Goal: Transaction & Acquisition: Download file/media

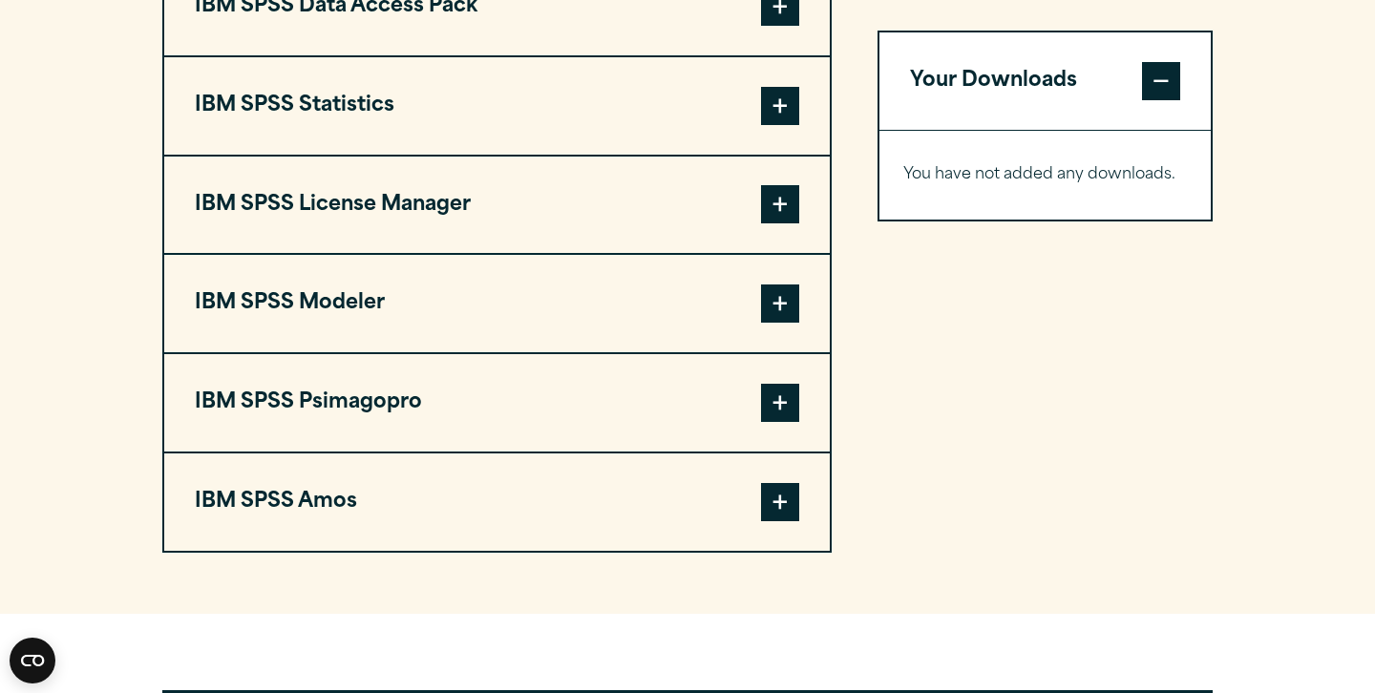
scroll to position [1593, 0]
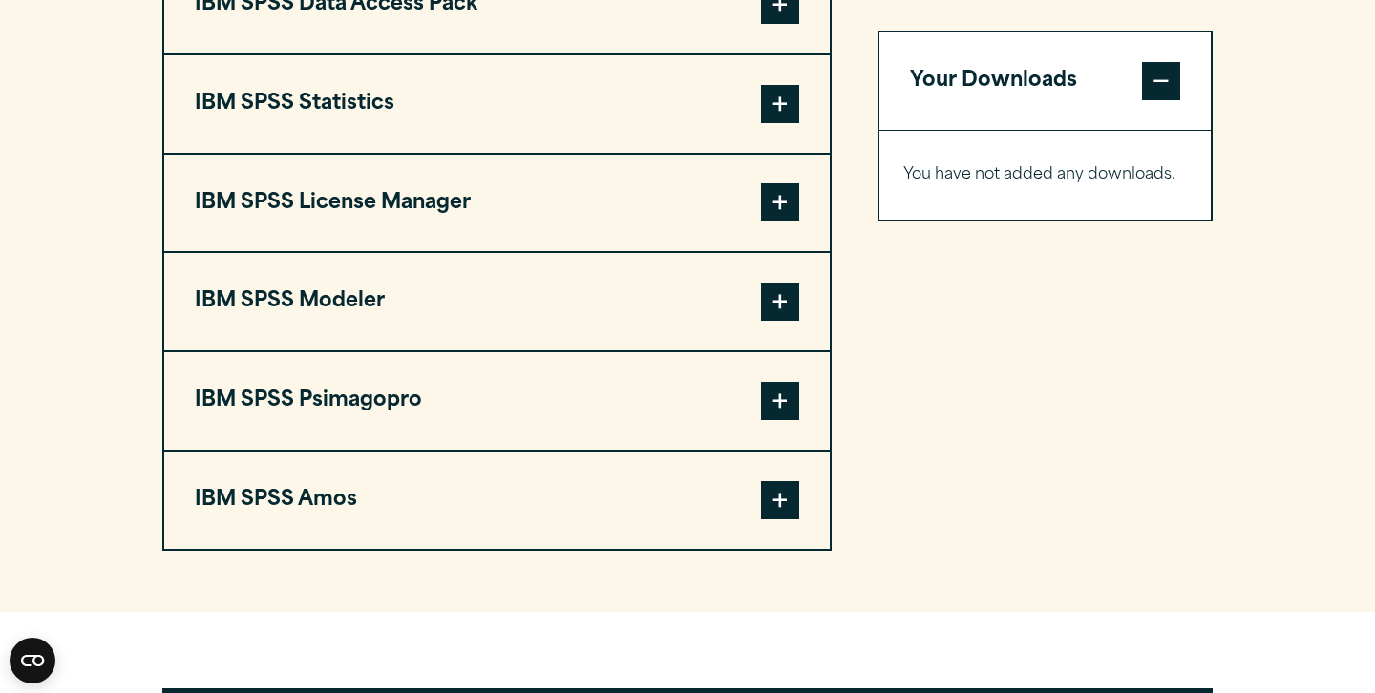
click at [762, 107] on span at bounding box center [780, 104] width 38 height 38
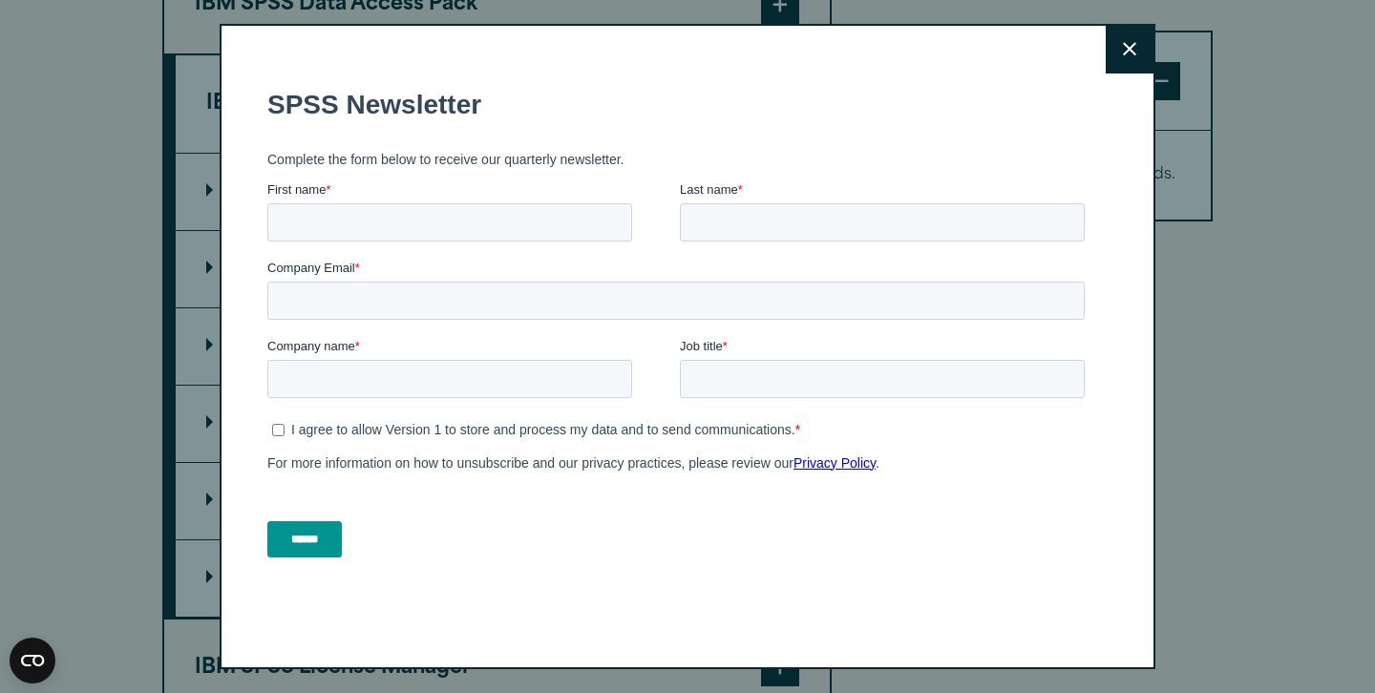
click at [1122, 72] on button "Close" at bounding box center [1130, 50] width 48 height 48
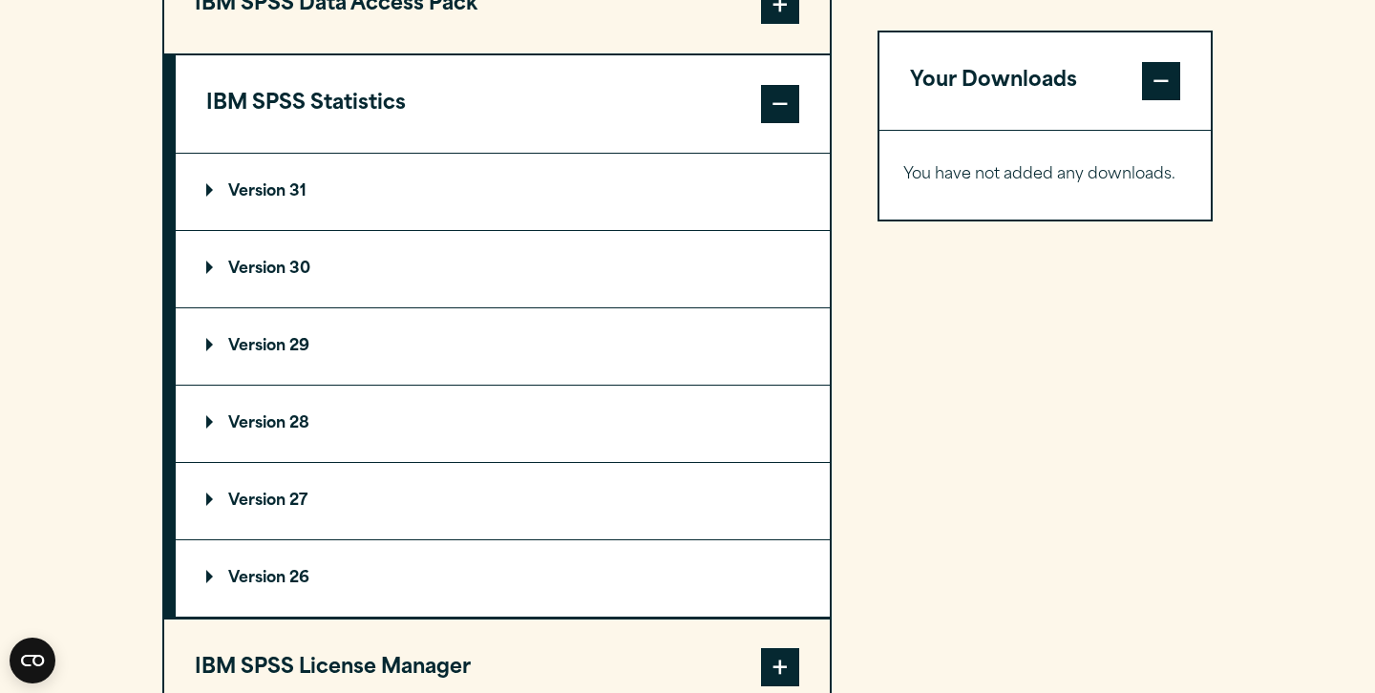
click at [338, 302] on summary "Version 30" at bounding box center [503, 269] width 654 height 76
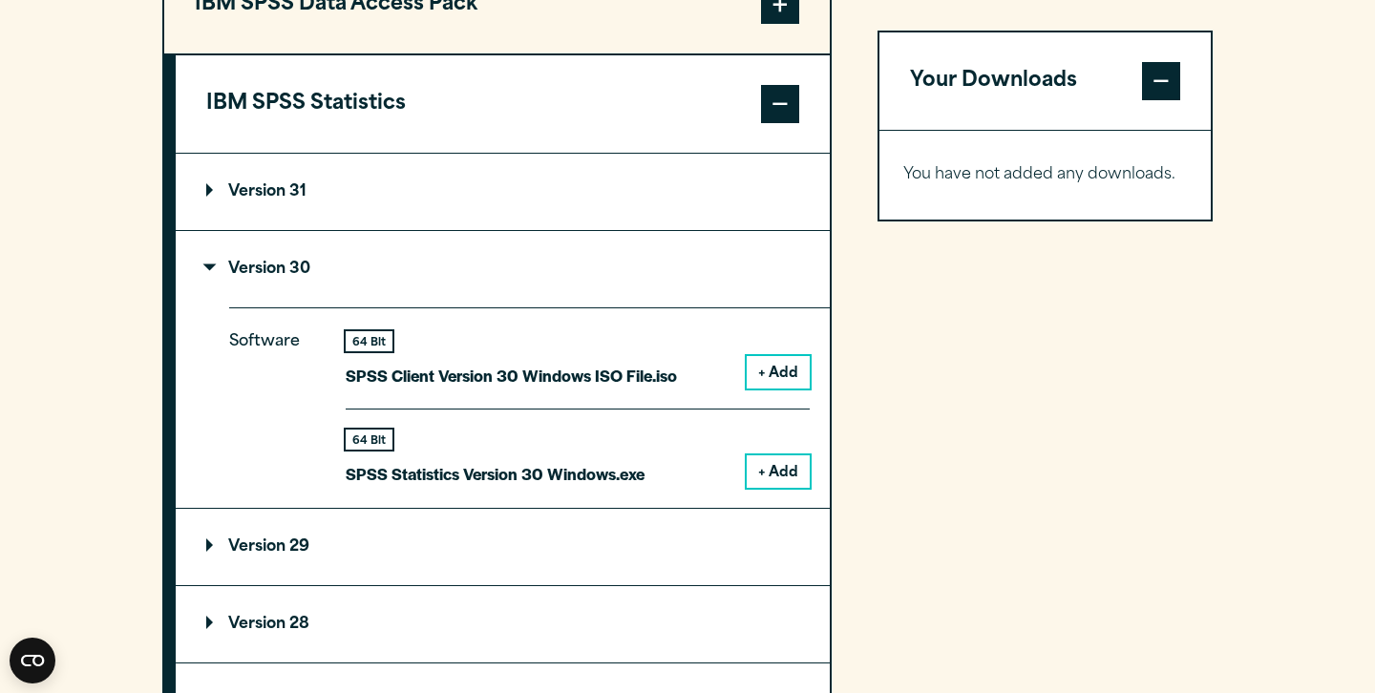
click at [632, 277] on summary "Version 30" at bounding box center [503, 269] width 654 height 76
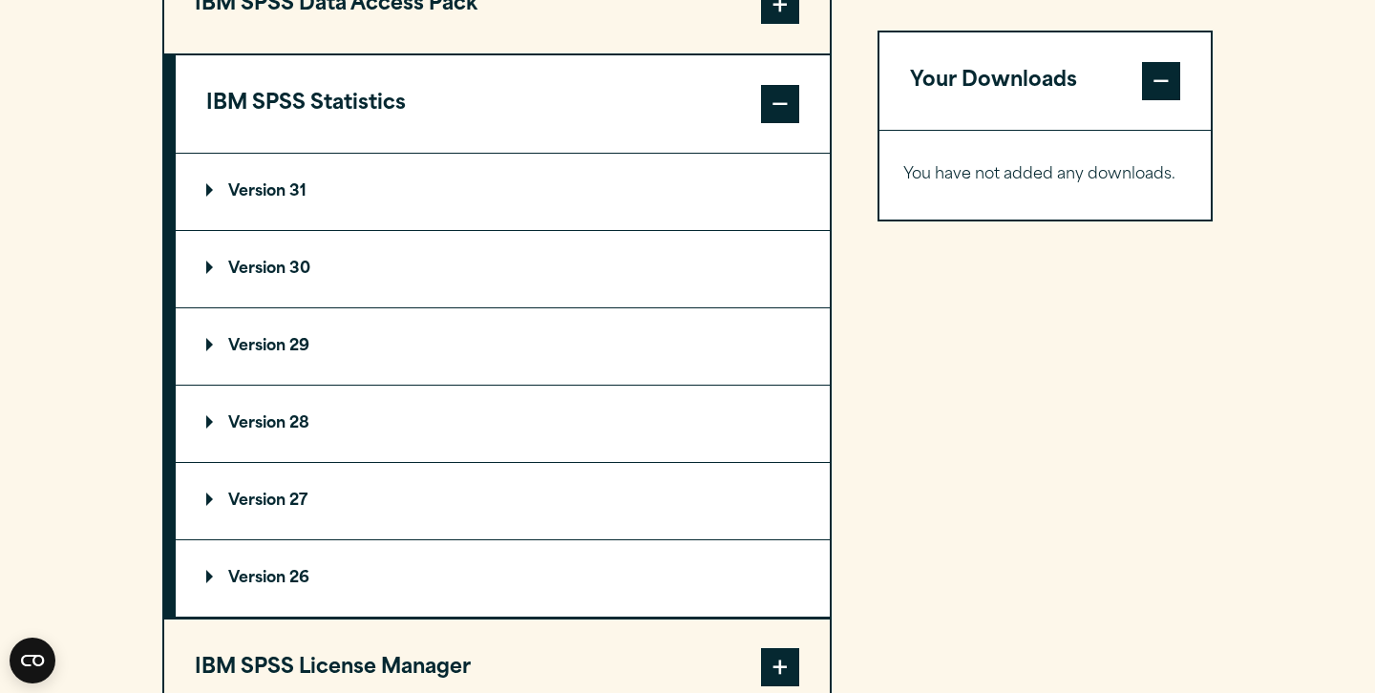
click at [571, 338] on summary "Version 29" at bounding box center [503, 346] width 654 height 76
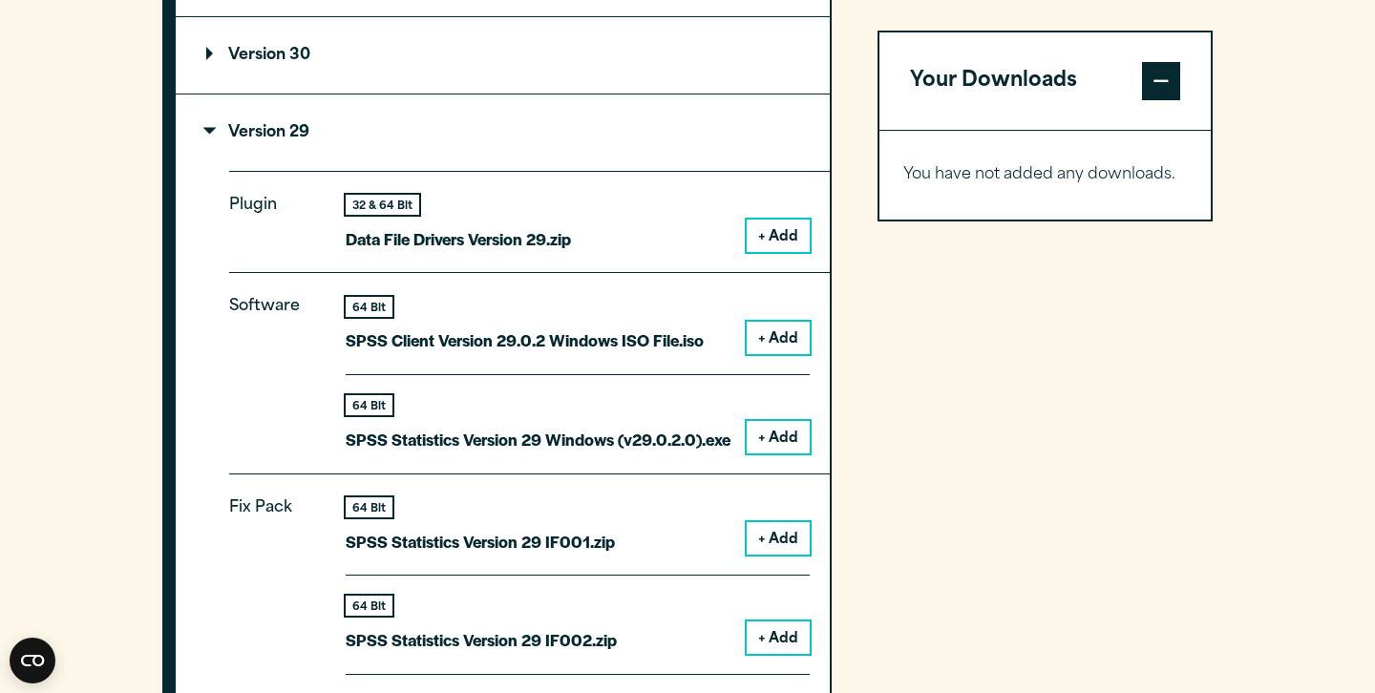
scroll to position [1834, 0]
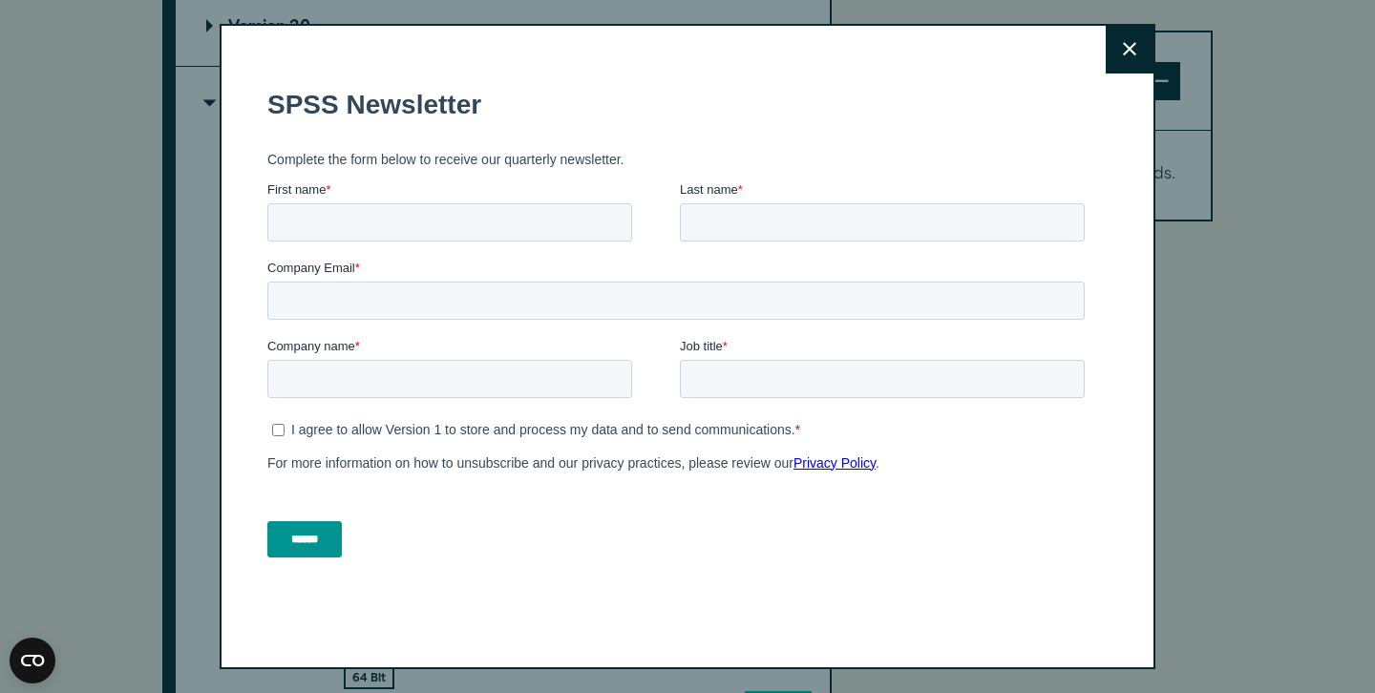
drag, startPoint x: 1136, startPoint y: 44, endPoint x: 814, endPoint y: 0, distance: 325.7
click at [1136, 44] on button "Close" at bounding box center [1130, 50] width 48 height 48
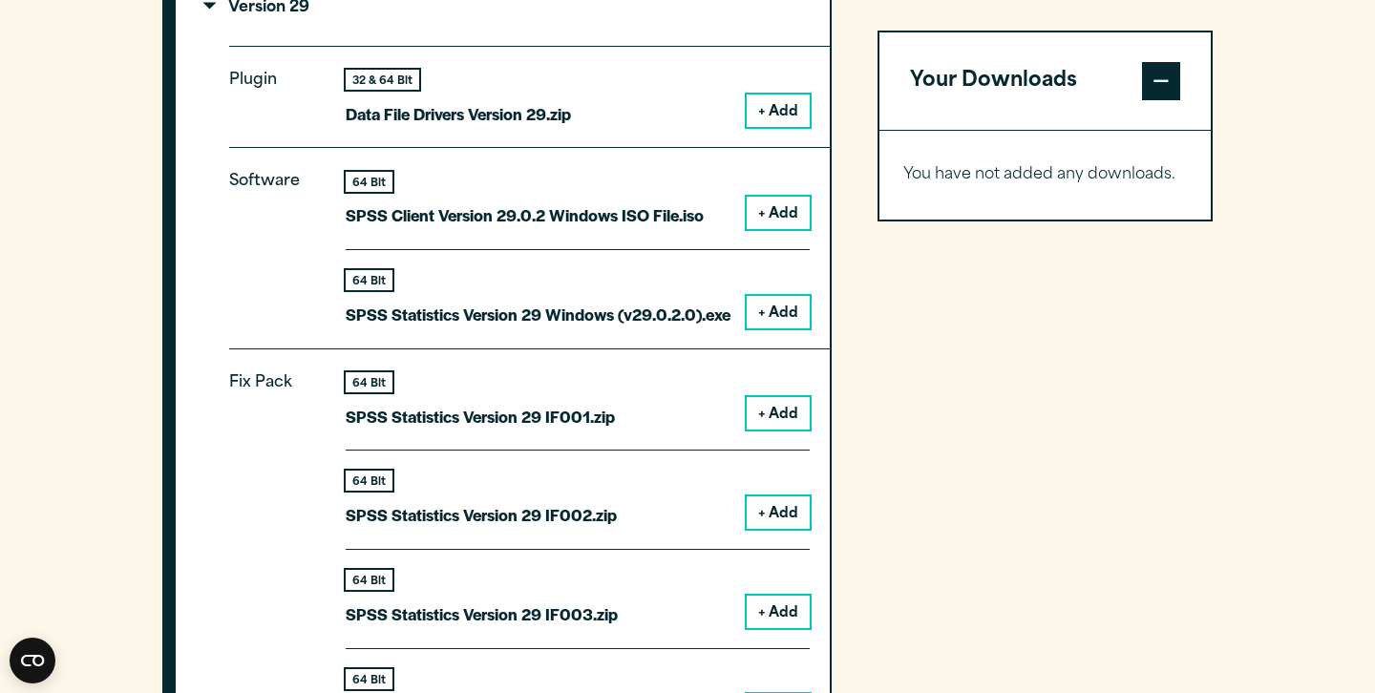
scroll to position [1831, 0]
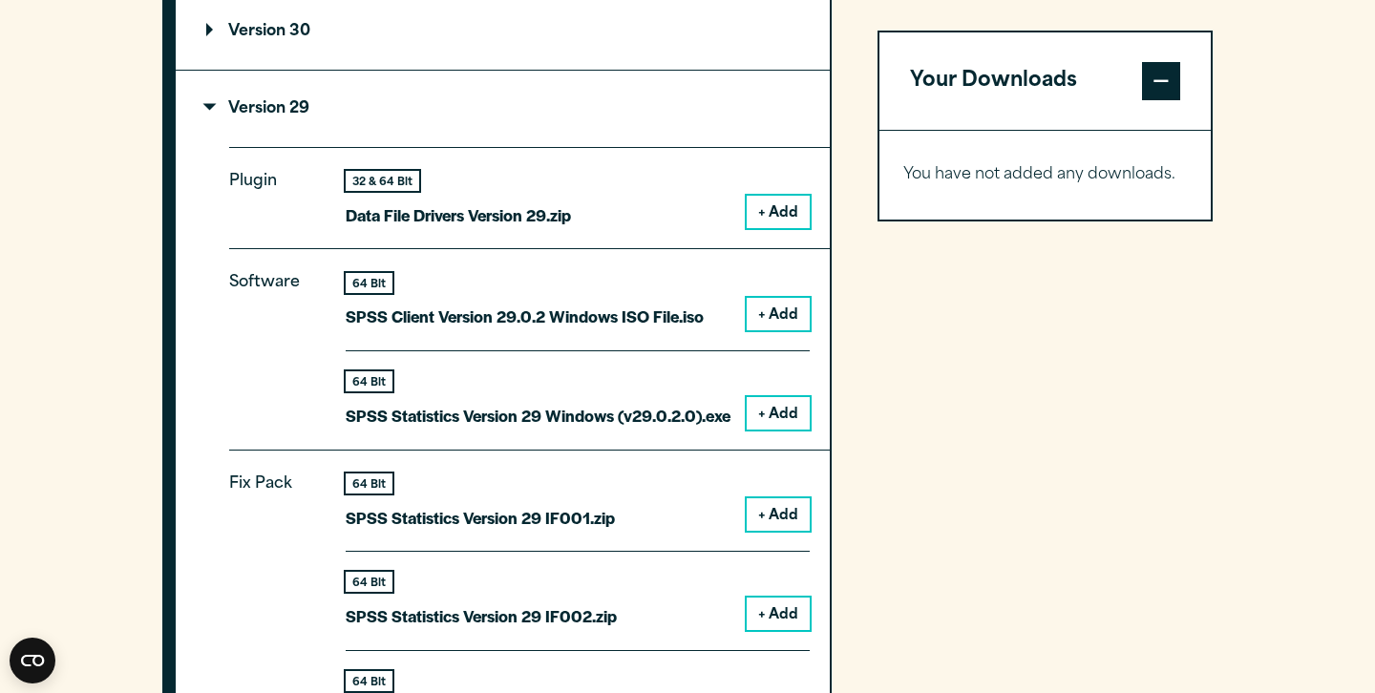
click at [375, 131] on summary "Version 29" at bounding box center [503, 109] width 654 height 76
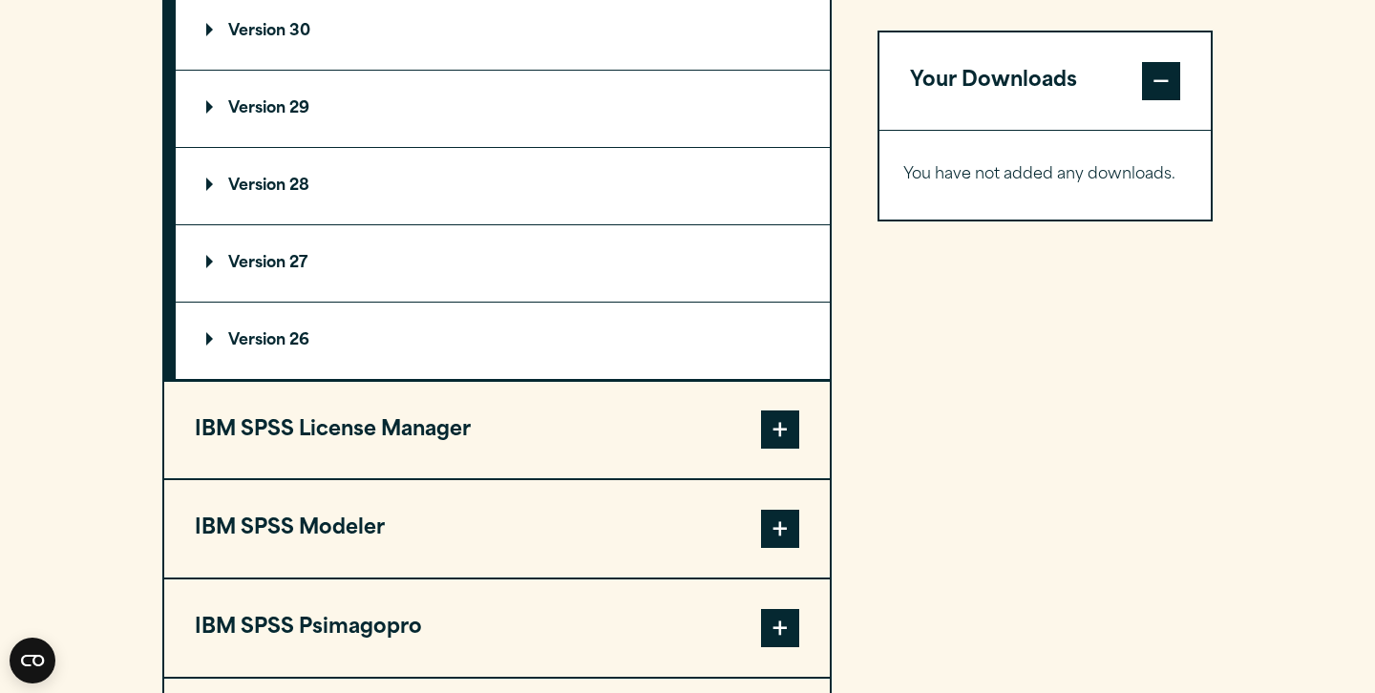
click at [413, 20] on summary "Version 30" at bounding box center [503, 31] width 654 height 76
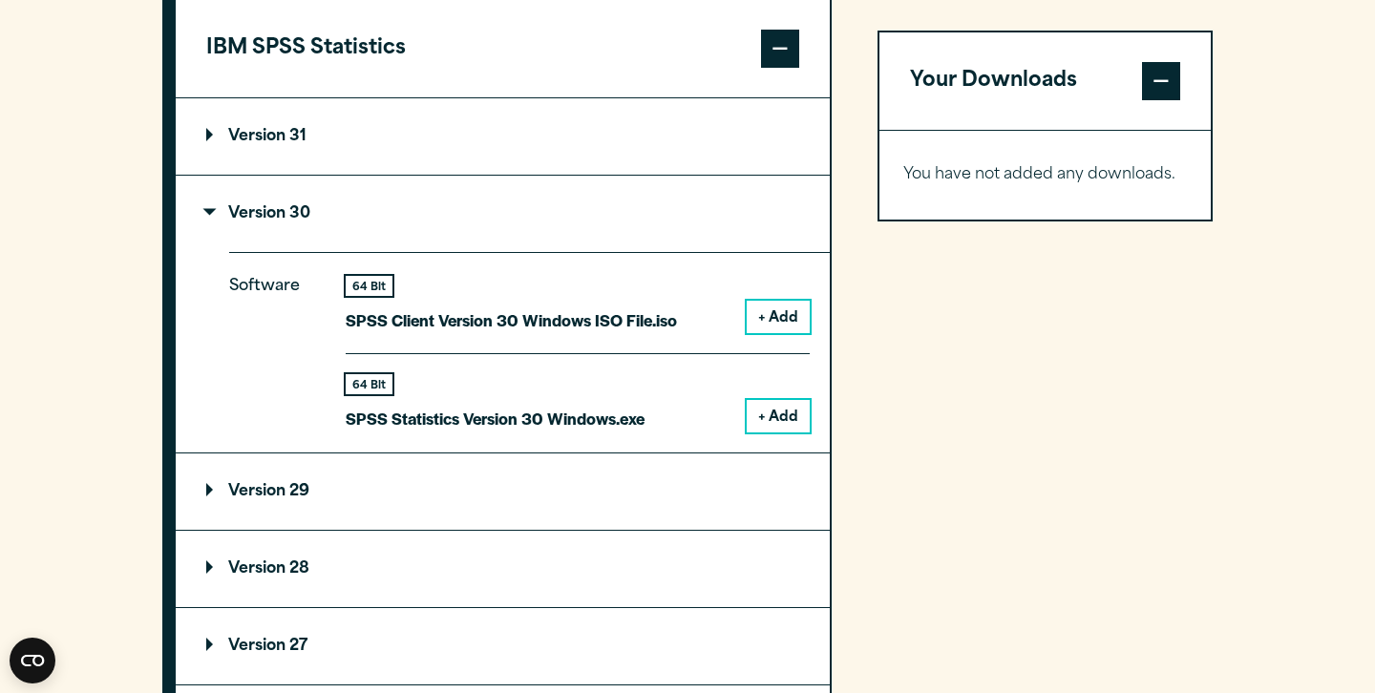
scroll to position [1608, 0]
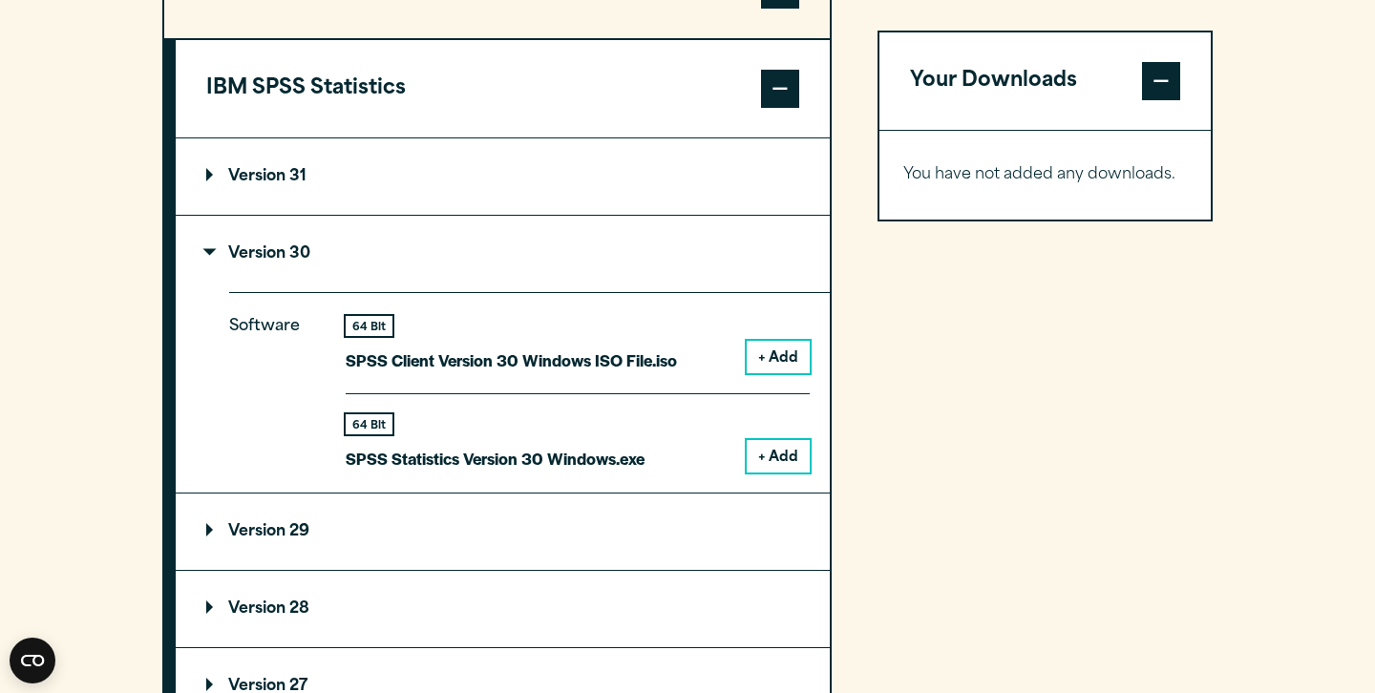
click at [340, 233] on summary "Version 30" at bounding box center [503, 254] width 654 height 76
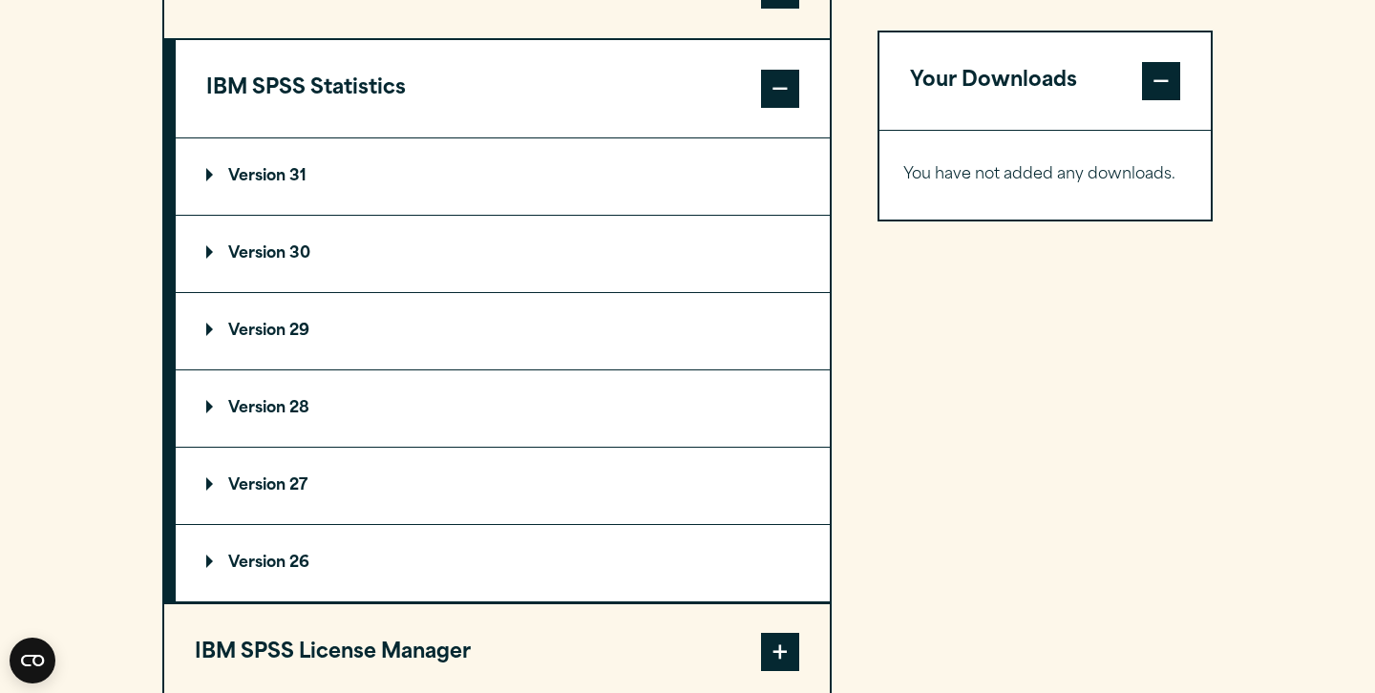
click at [346, 188] on summary "Version 31" at bounding box center [503, 176] width 654 height 76
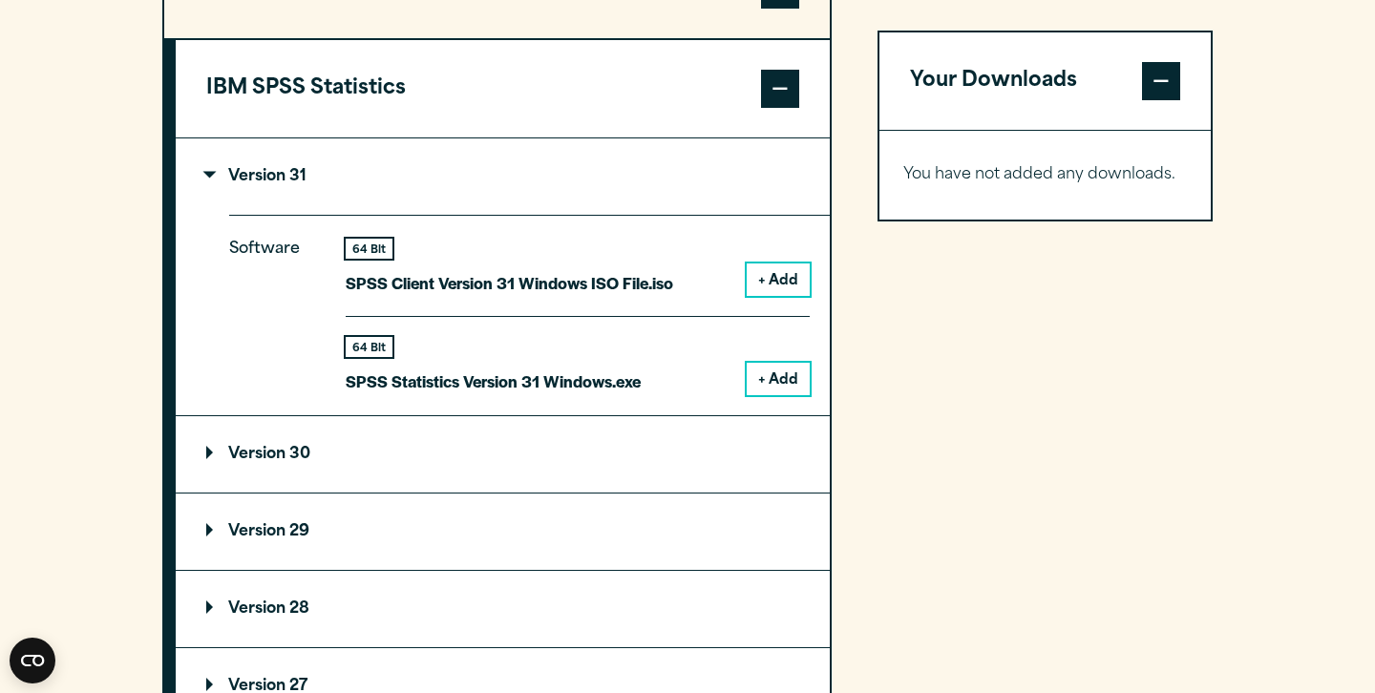
click at [346, 188] on summary "Version 31" at bounding box center [503, 176] width 654 height 76
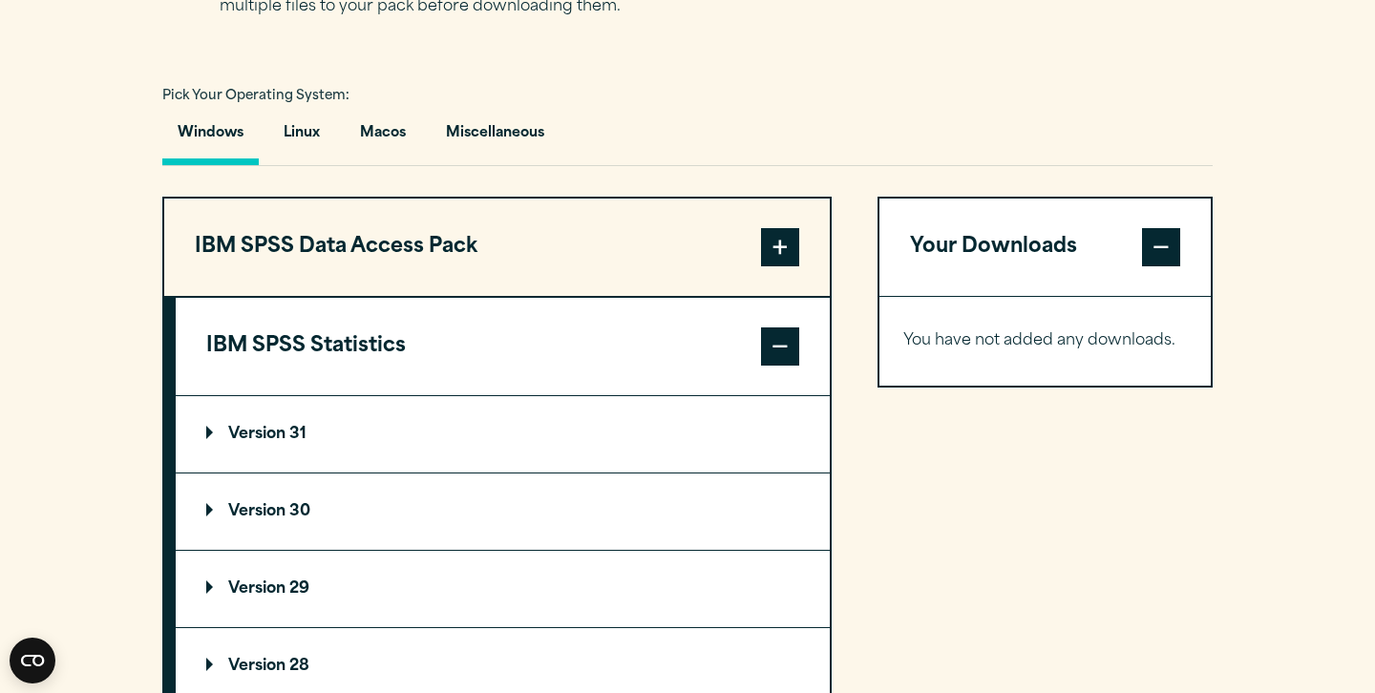
scroll to position [1337, 0]
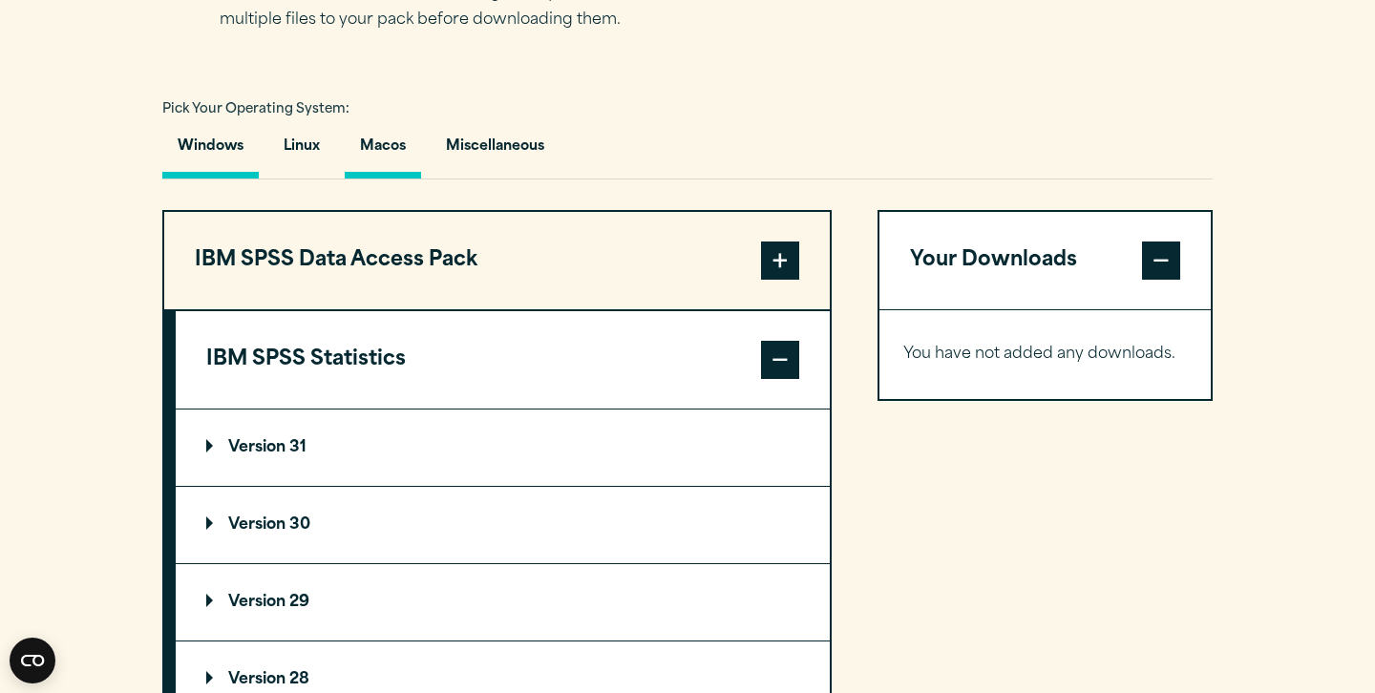
click at [371, 169] on button "Macos" at bounding box center [383, 151] width 76 height 54
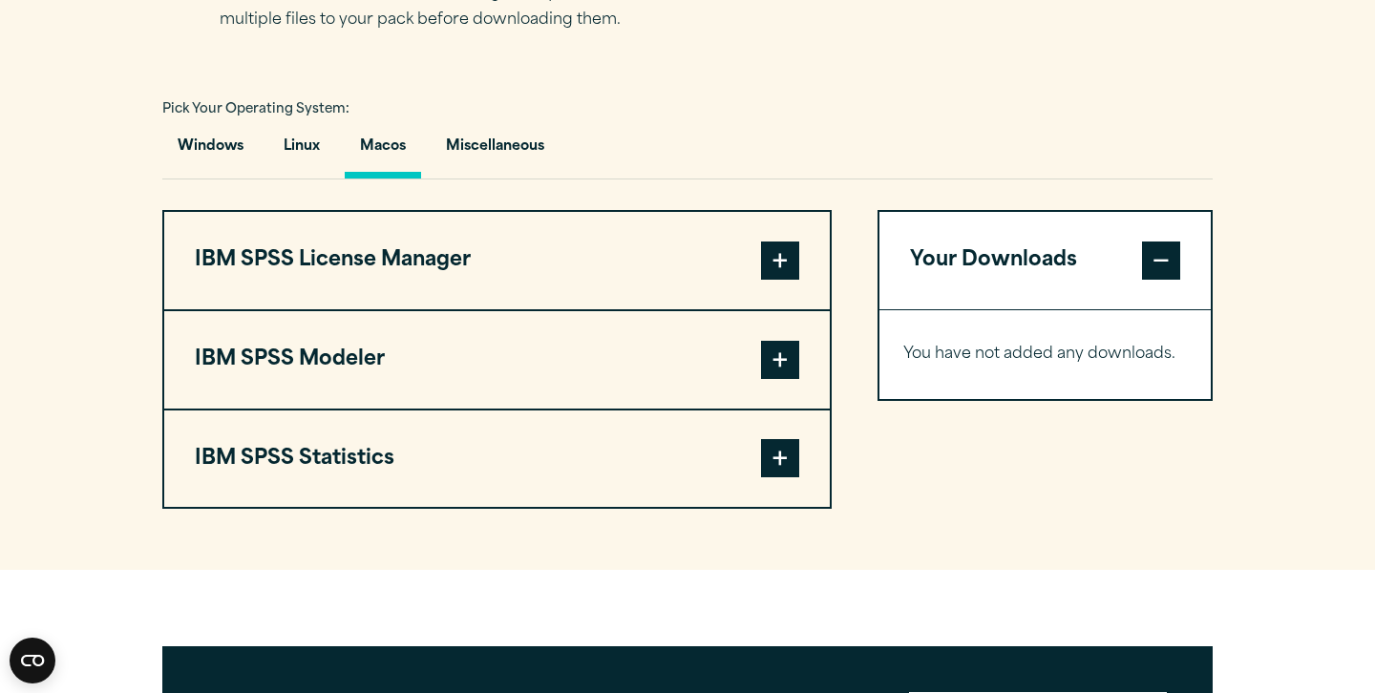
click at [481, 241] on button "IBM SPSS License Manager" at bounding box center [497, 260] width 666 height 97
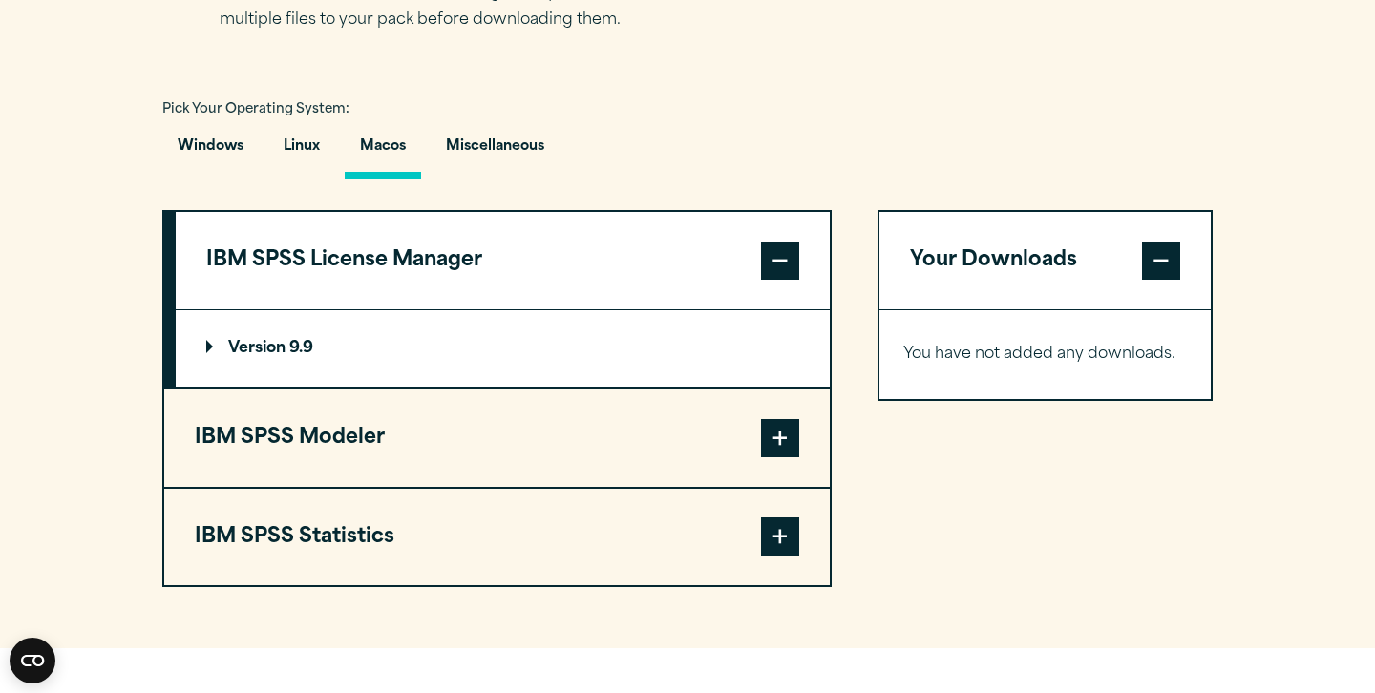
click at [481, 241] on button "IBM SPSS License Manager" at bounding box center [503, 260] width 654 height 97
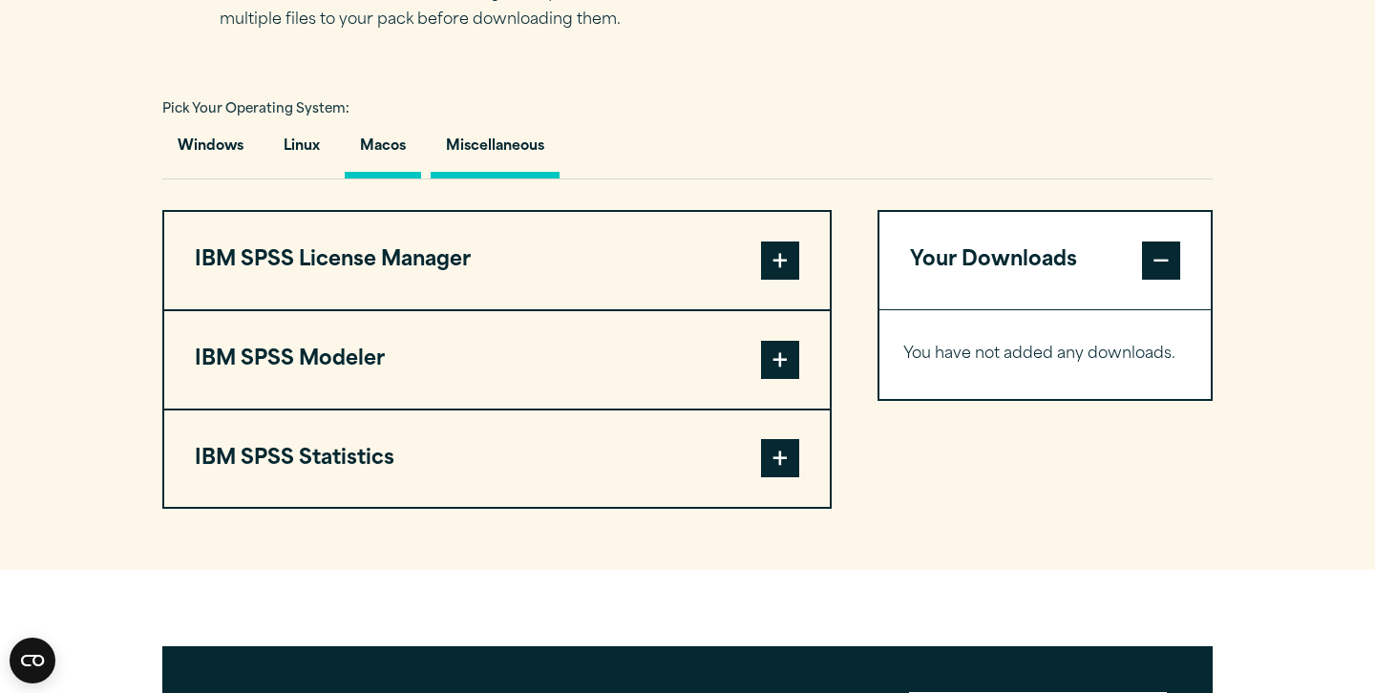
click at [493, 159] on button "Miscellaneous" at bounding box center [495, 151] width 129 height 54
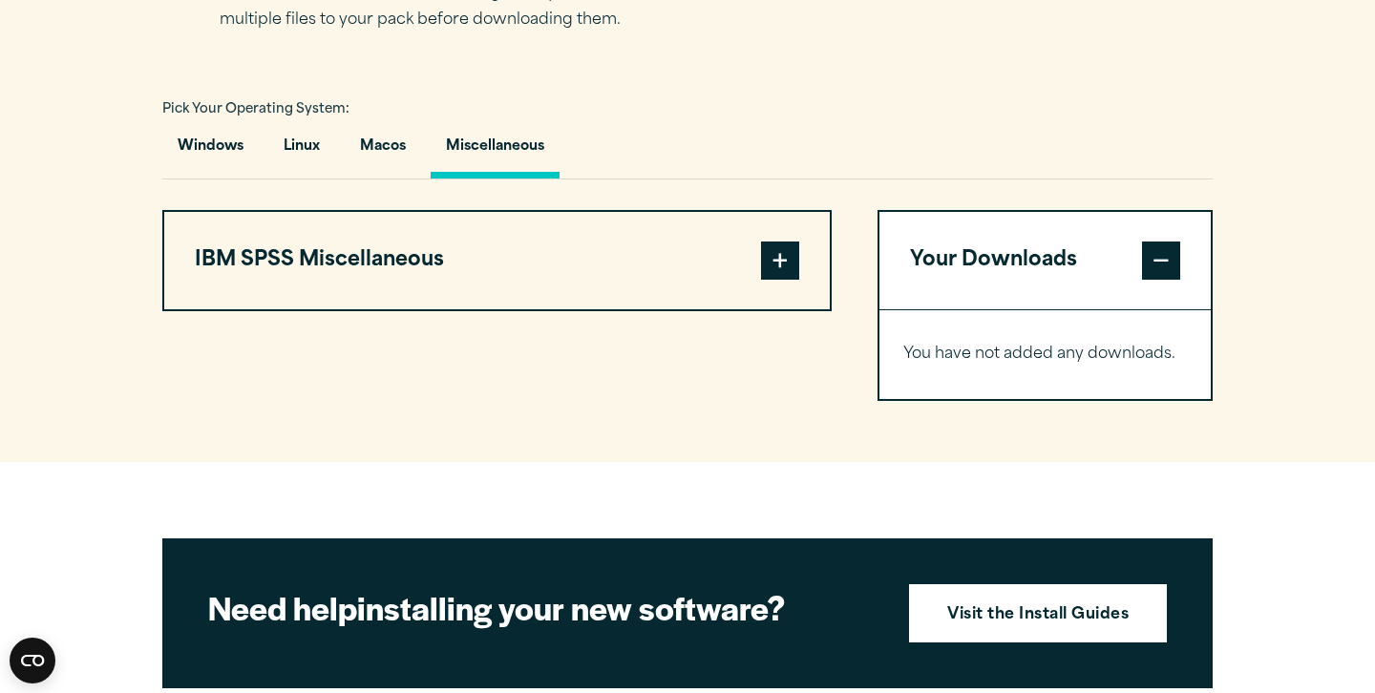
click at [533, 272] on button "IBM SPSS Miscellaneous" at bounding box center [497, 260] width 666 height 97
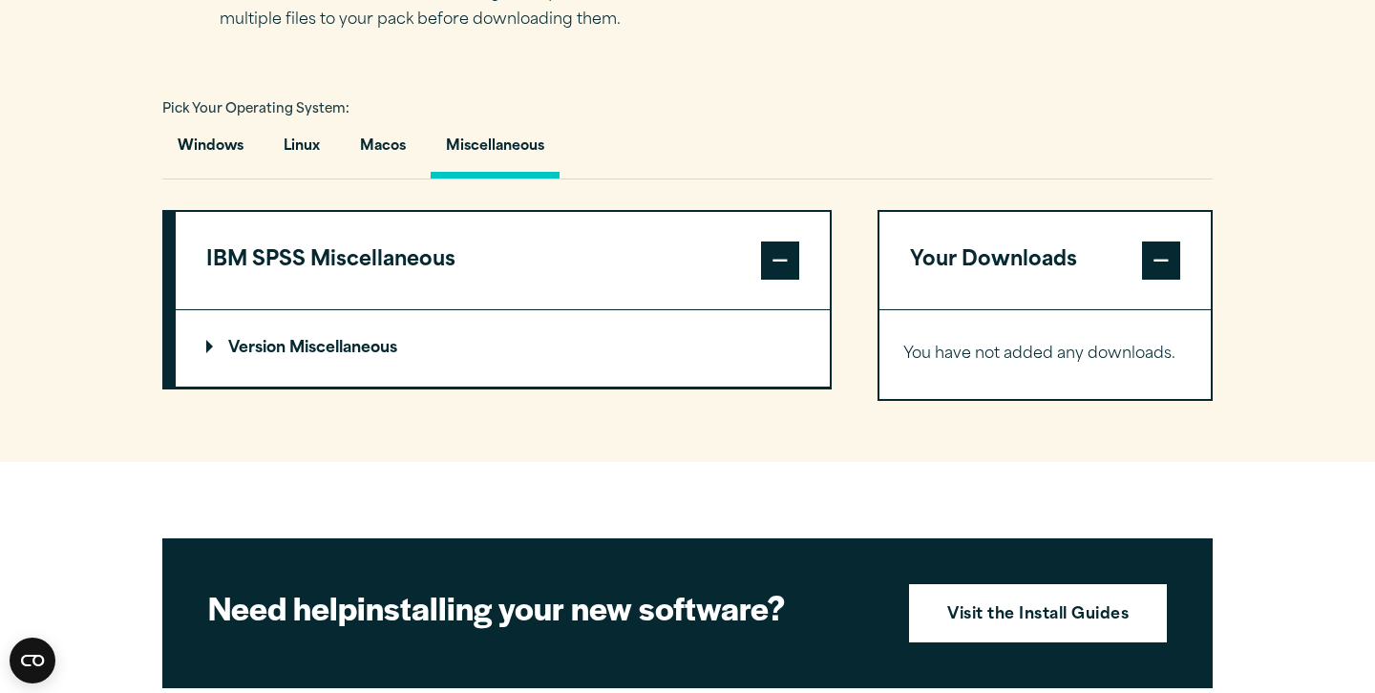
click at [533, 272] on button "IBM SPSS Miscellaneous" at bounding box center [503, 260] width 654 height 97
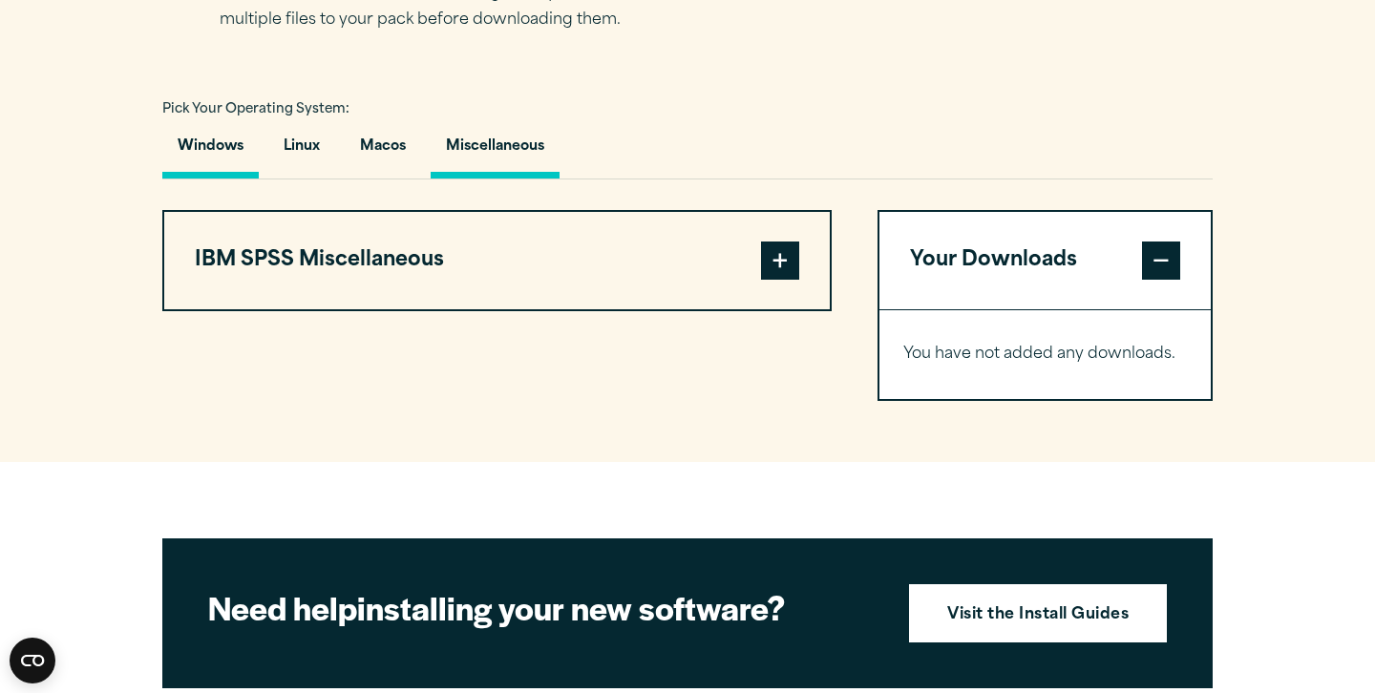
click at [199, 138] on button "Windows" at bounding box center [210, 151] width 96 height 54
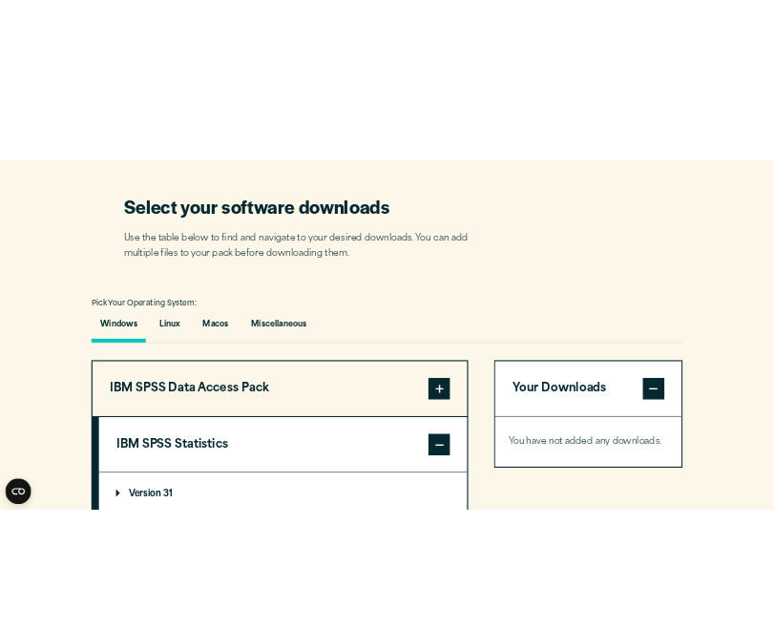
scroll to position [1126, 0]
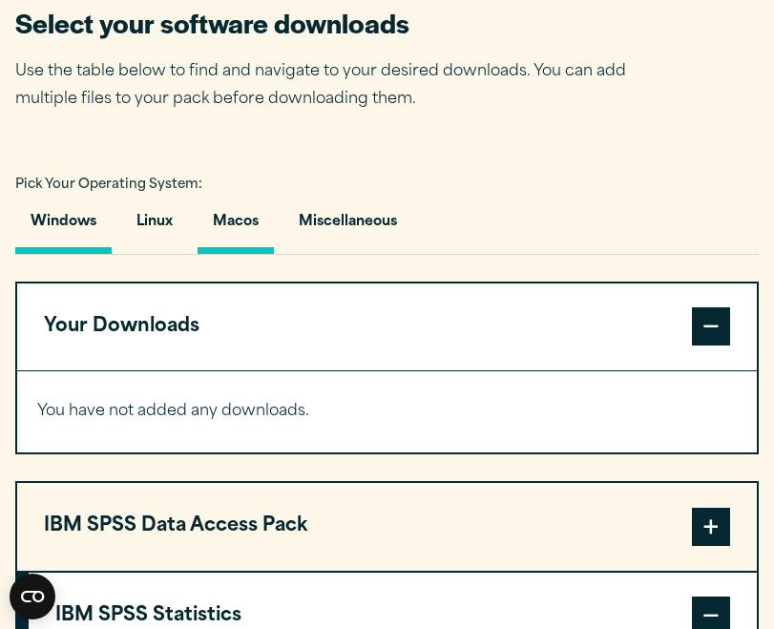
click at [260, 216] on button "Macos" at bounding box center [236, 227] width 76 height 54
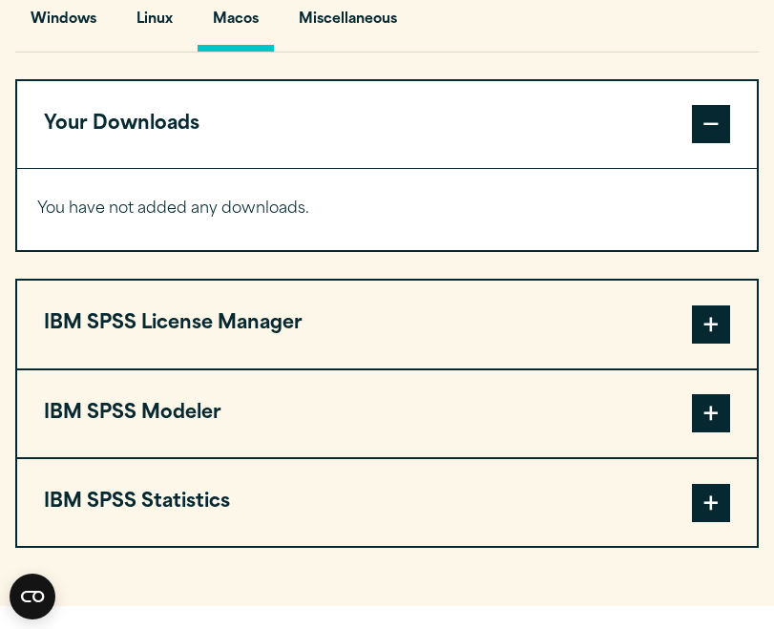
scroll to position [1331, 0]
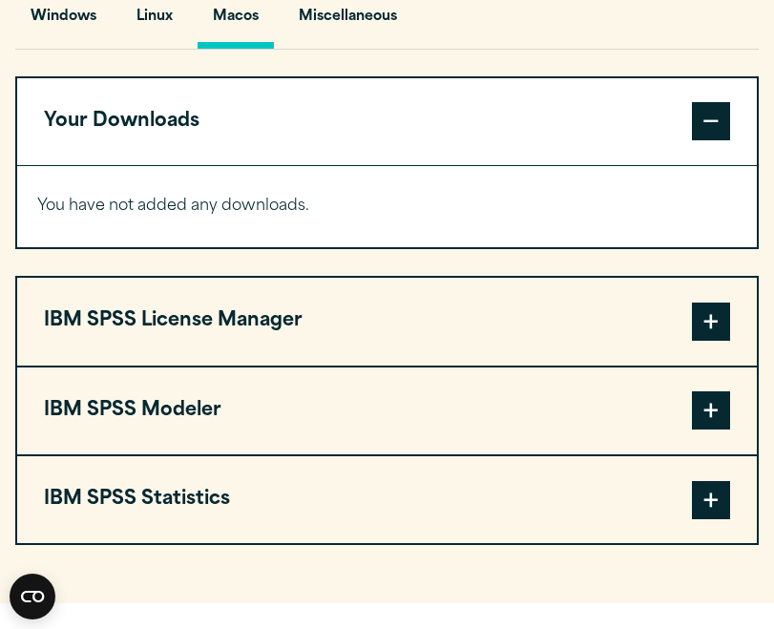
click at [729, 122] on span at bounding box center [711, 121] width 38 height 38
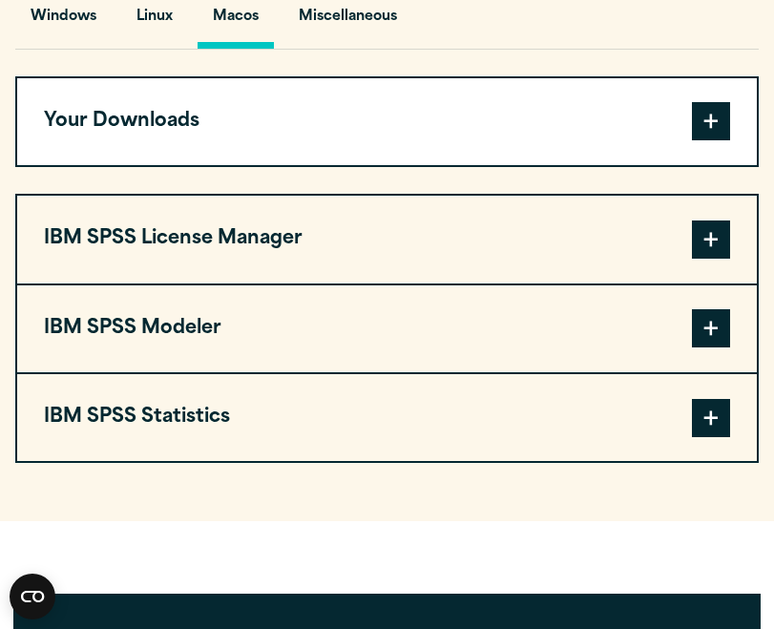
click at [498, 440] on button "IBM SPSS Statistics" at bounding box center [387, 417] width 740 height 87
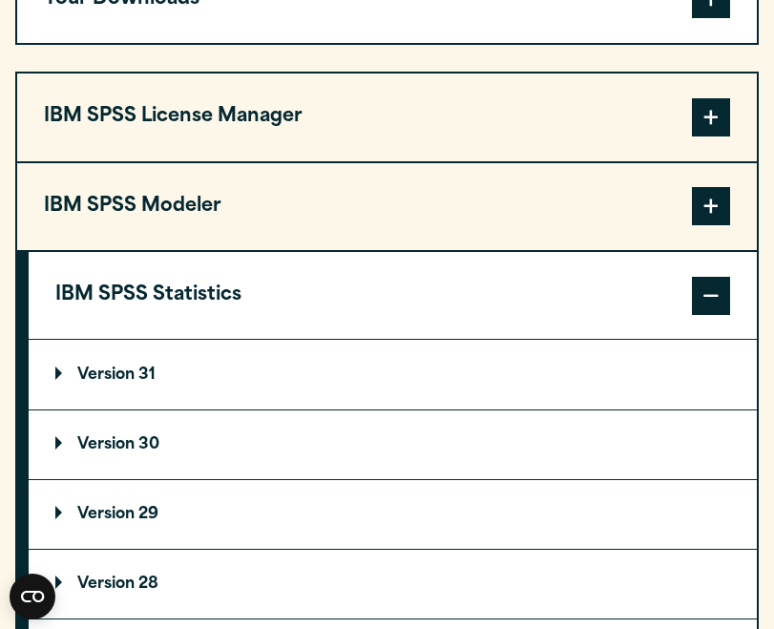
scroll to position [1537, 0]
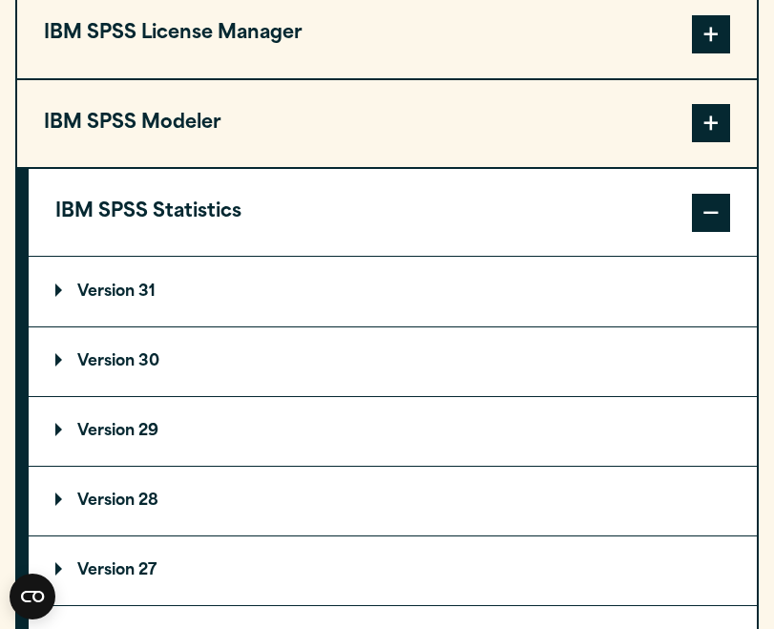
click at [486, 358] on summary "Version 30" at bounding box center [393, 362] width 729 height 69
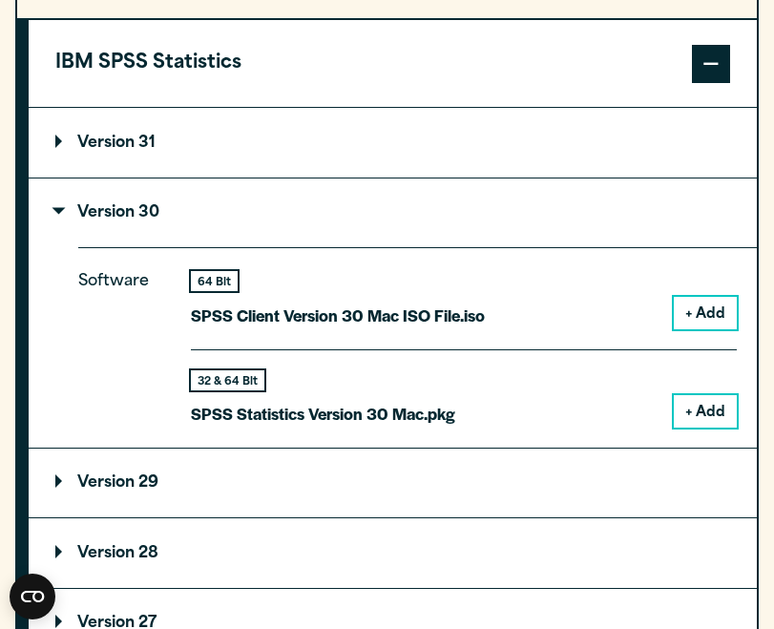
scroll to position [1690, 0]
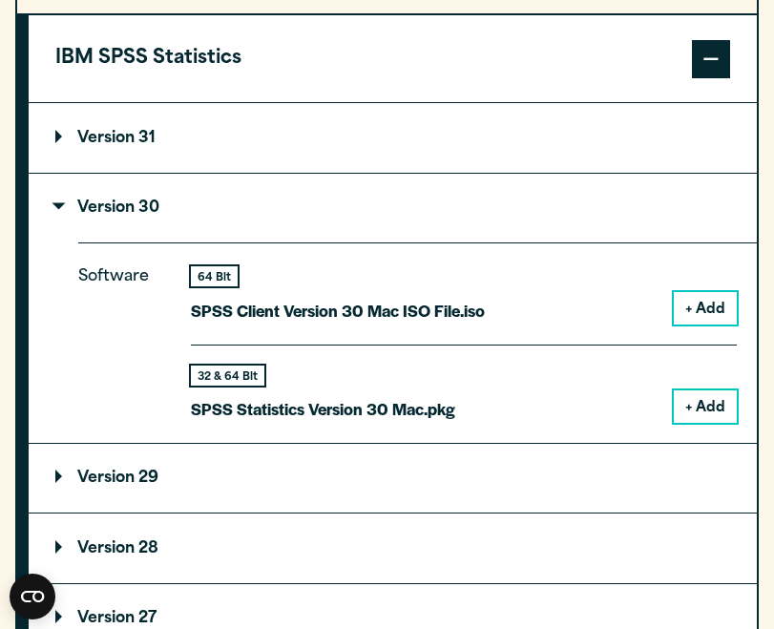
click at [698, 408] on button "+ Add" at bounding box center [705, 407] width 63 height 32
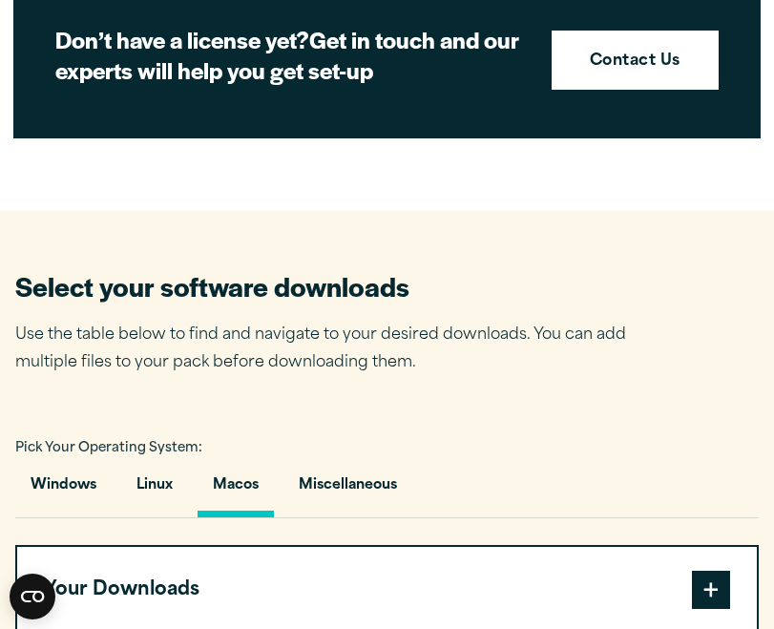
scroll to position [889, 0]
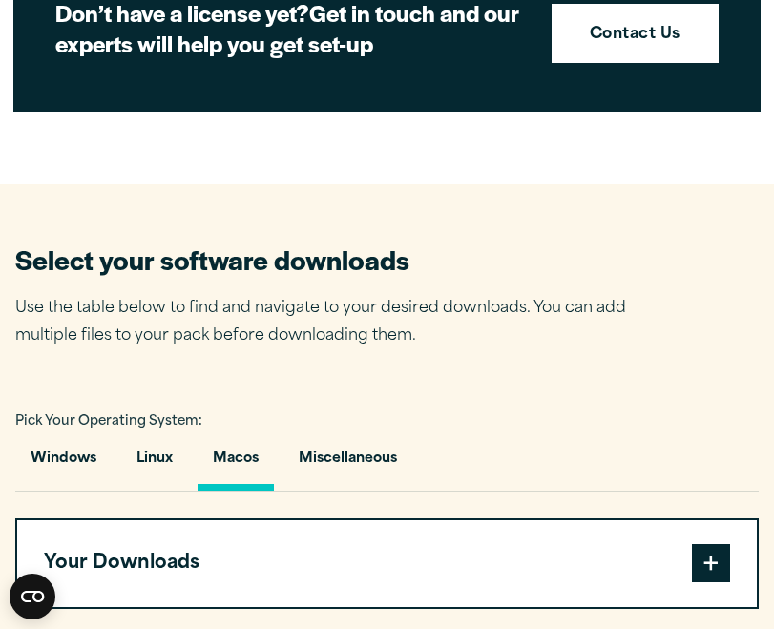
click at [501, 547] on button "Your Downloads" at bounding box center [387, 563] width 740 height 87
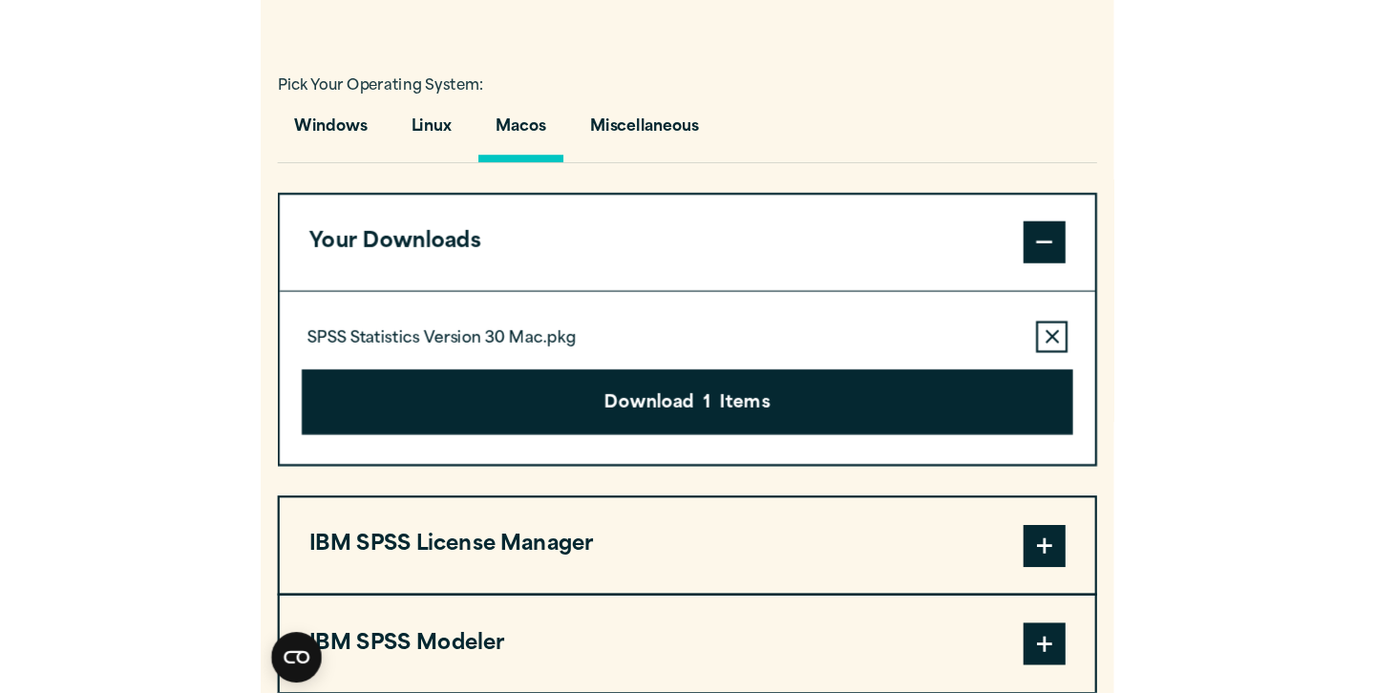
scroll to position [1235, 0]
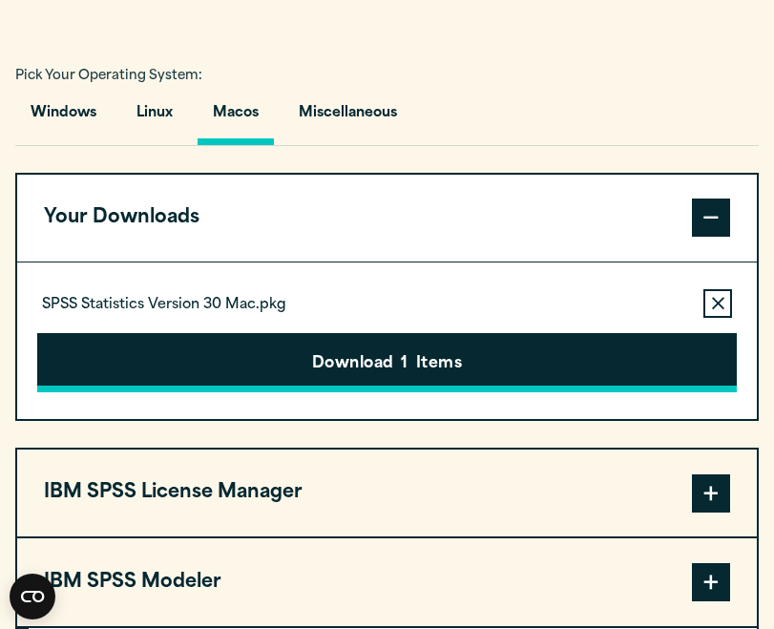
click at [498, 366] on button "Download 1 Items" at bounding box center [387, 362] width 700 height 59
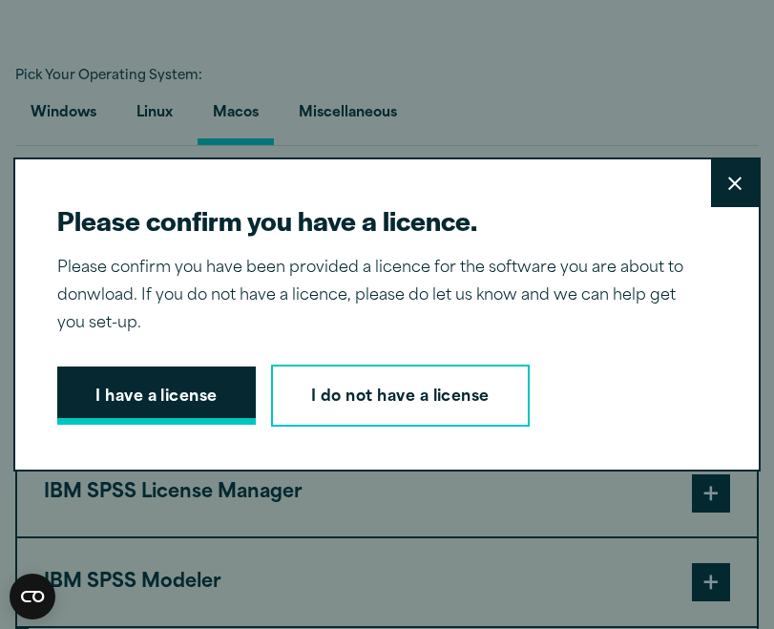
click at [159, 383] on button "I have a license" at bounding box center [156, 396] width 199 height 59
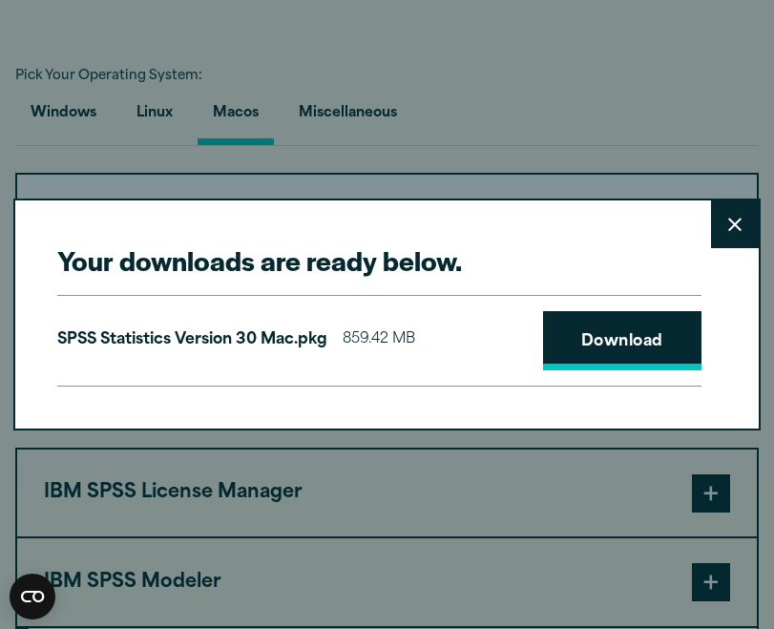
click at [646, 356] on link "Download" at bounding box center [622, 340] width 159 height 59
